Goal: Find specific page/section: Find specific page/section

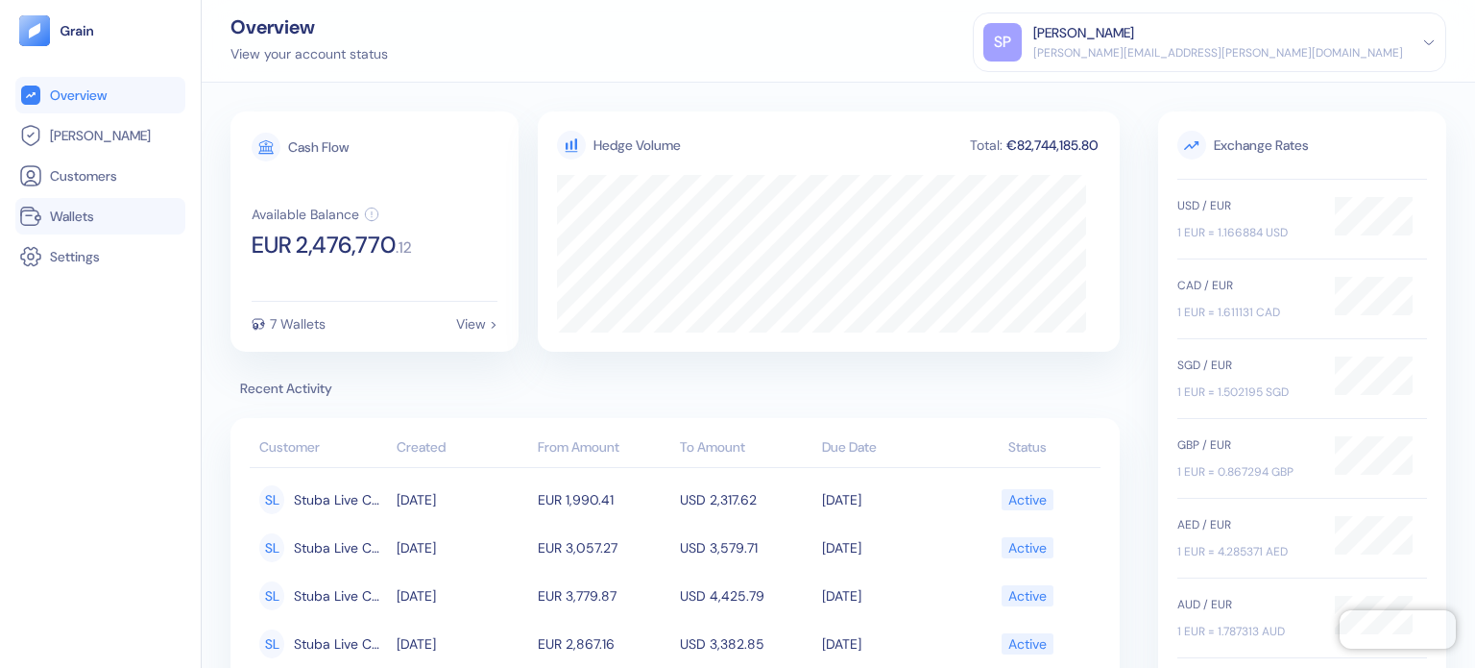
click at [97, 227] on link "Wallets" at bounding box center [100, 216] width 162 height 23
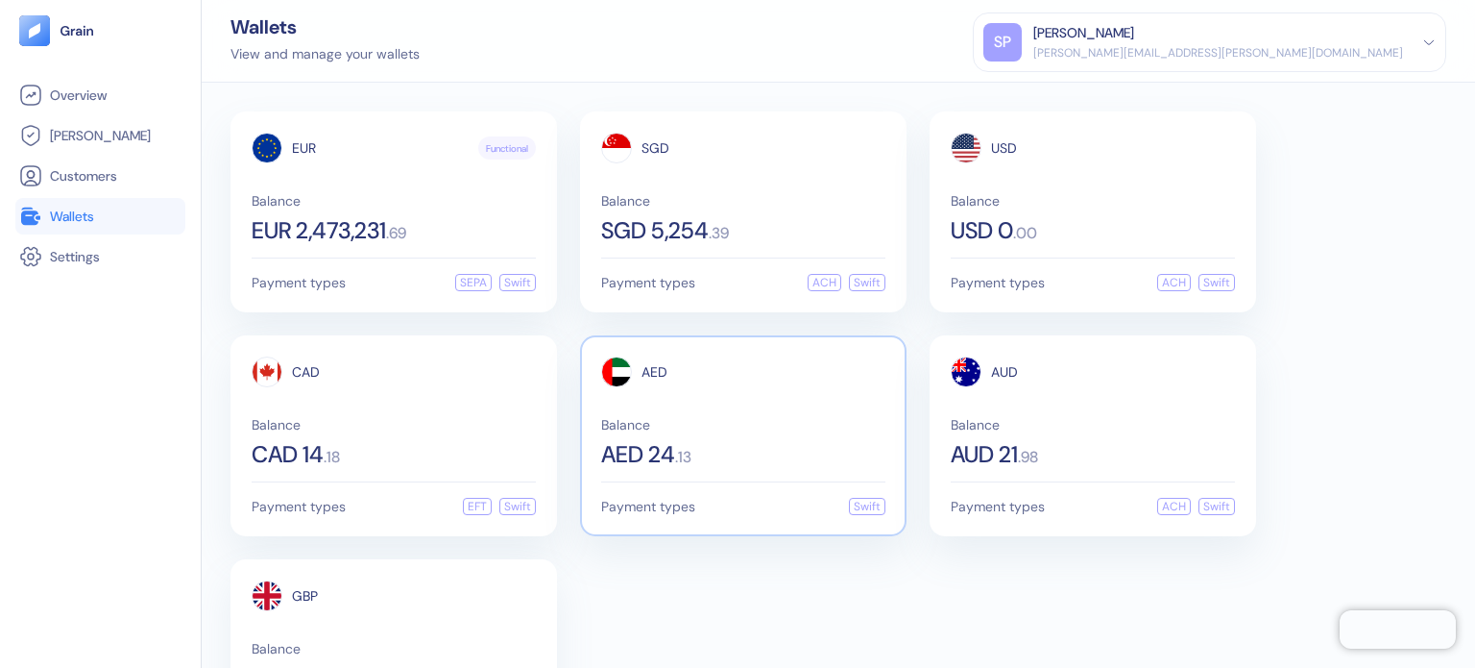
scroll to position [116, 0]
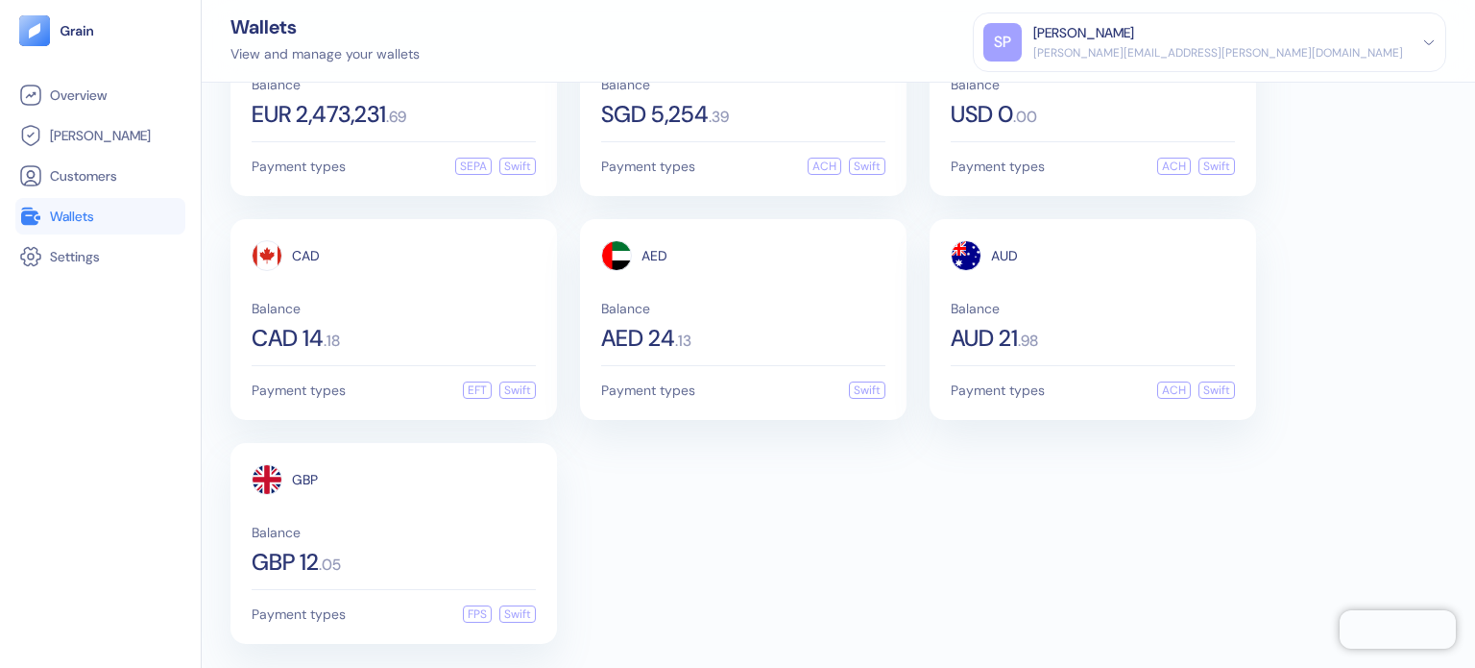
click at [814, 480] on div "EUR Functional Balance EUR 2,473,231 . 69 Payment types SEPA Swift SGD Balance …" at bounding box center [839, 319] width 1216 height 648
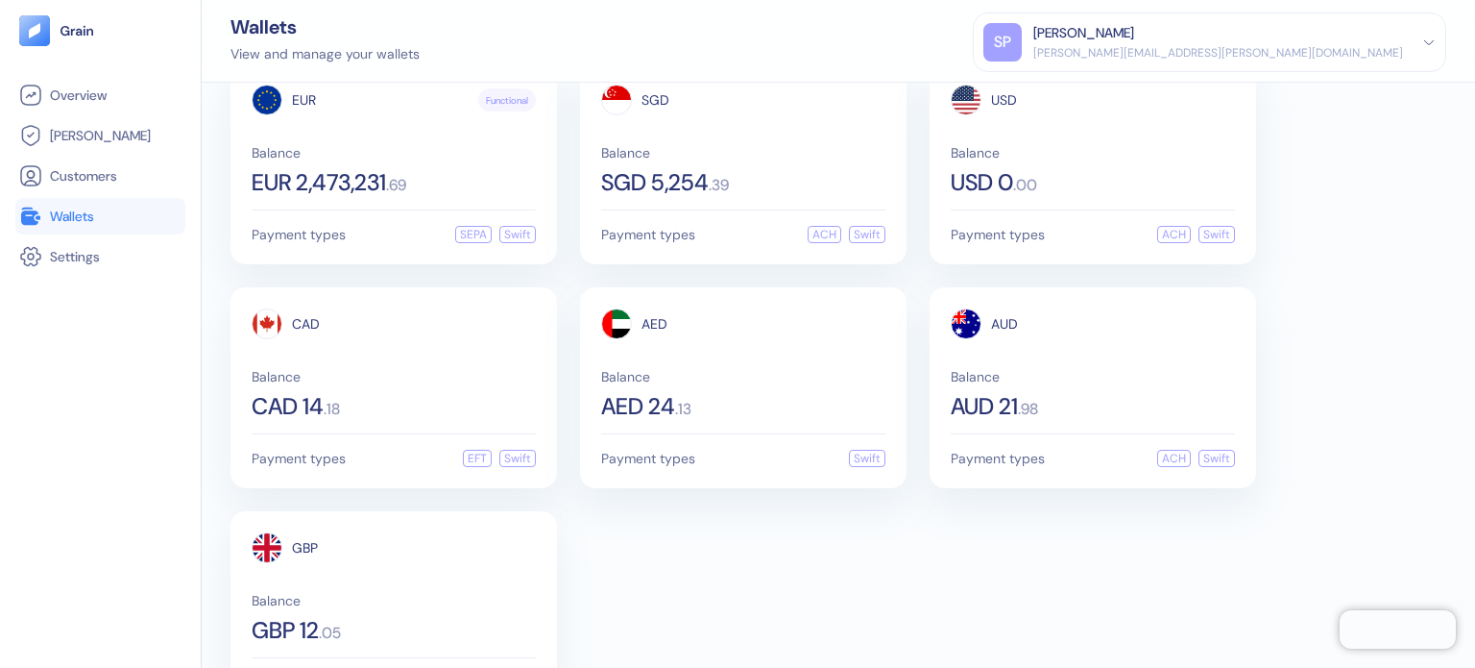
scroll to position [0, 0]
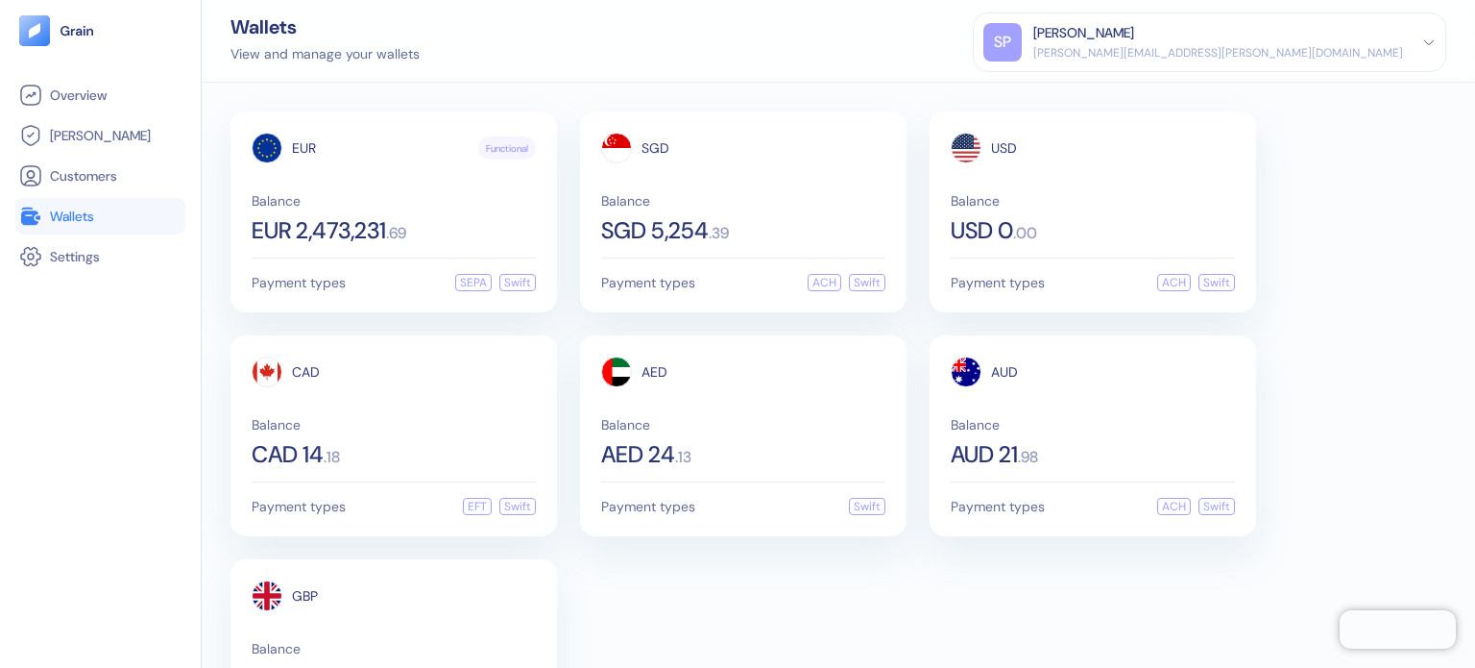
click at [725, 648] on div "EUR Functional Balance EUR 2,473,231 . 69 Payment types SEPA Swift SGD Balance …" at bounding box center [839, 435] width 1216 height 648
